Goal: Information Seeking & Learning: Learn about a topic

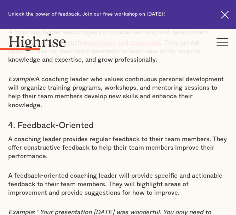
scroll to position [898, 0]
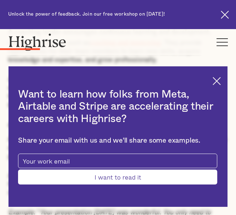
click at [220, 81] on img at bounding box center [217, 81] width 8 height 8
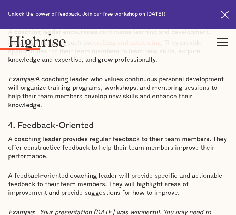
click at [36, 171] on p "A feedback-oriented coaching leader will provide specific and actionable feedba…" at bounding box center [118, 184] width 220 height 26
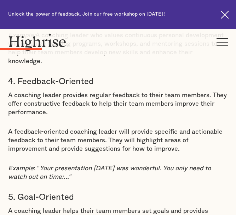
scroll to position [955, 0]
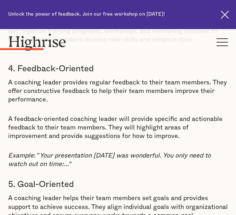
click at [50, 194] on p "A coaching leader helps their team members set goals and provides support to ac…" at bounding box center [118, 207] width 220 height 26
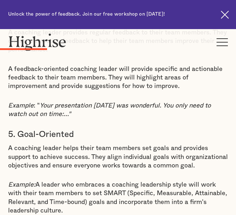
scroll to position [1012, 0]
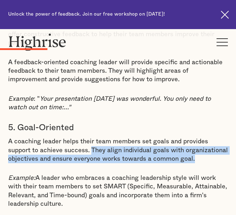
drag, startPoint x: 92, startPoint y: 119, endPoint x: 211, endPoint y: 126, distance: 119.2
click at [211, 137] on p "A coaching leader helps their team members set goals and provides support to ac…" at bounding box center [118, 150] width 220 height 26
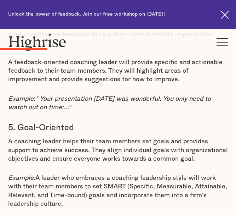
click at [157, 173] on p "Example: A leader who embraces a coaching leadership style will work with their…" at bounding box center [118, 190] width 220 height 34
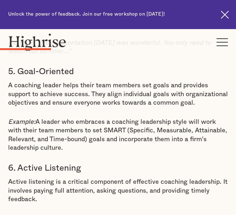
scroll to position [1068, 0]
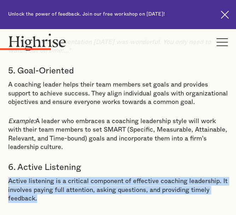
drag, startPoint x: 7, startPoint y: 150, endPoint x: 77, endPoint y: 171, distance: 73.6
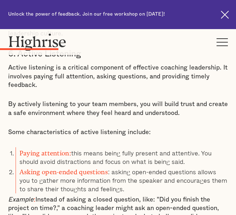
scroll to position [1167, 0]
